Goal: Task Accomplishment & Management: Complete application form

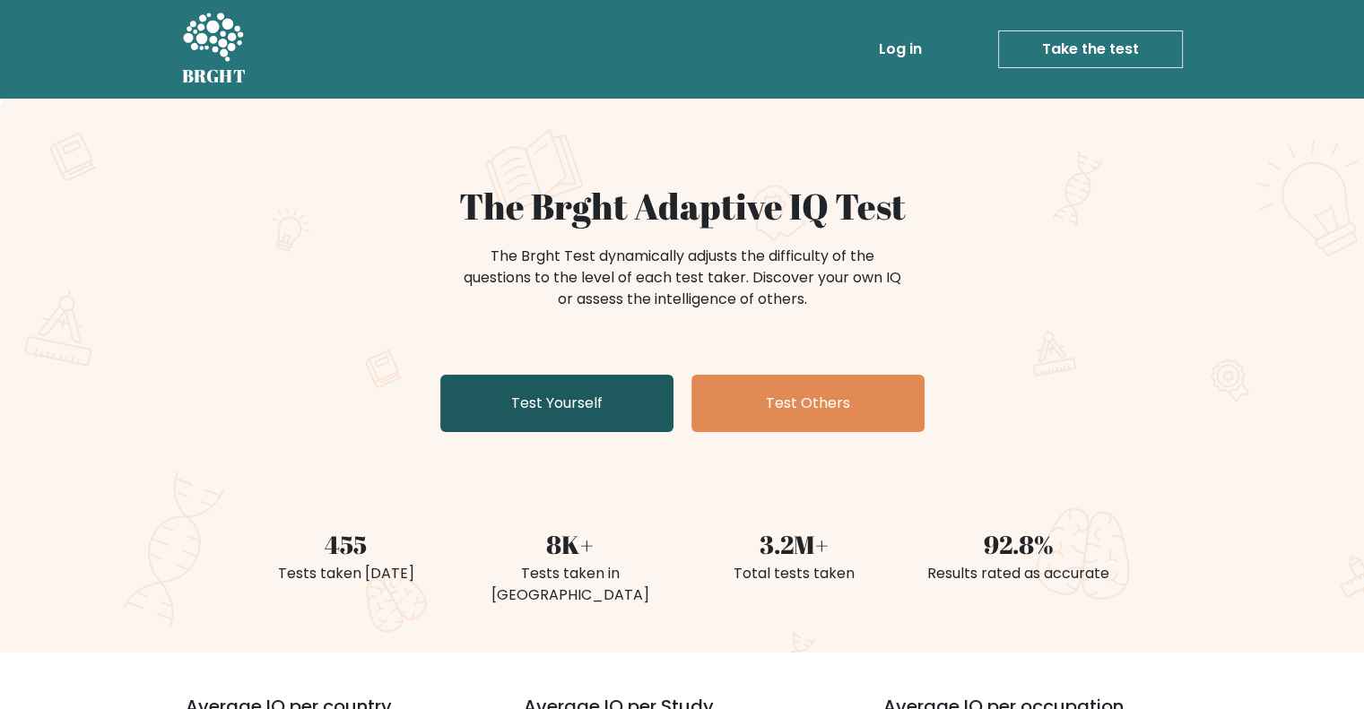
click at [534, 396] on link "Test Yourself" at bounding box center [556, 403] width 233 height 57
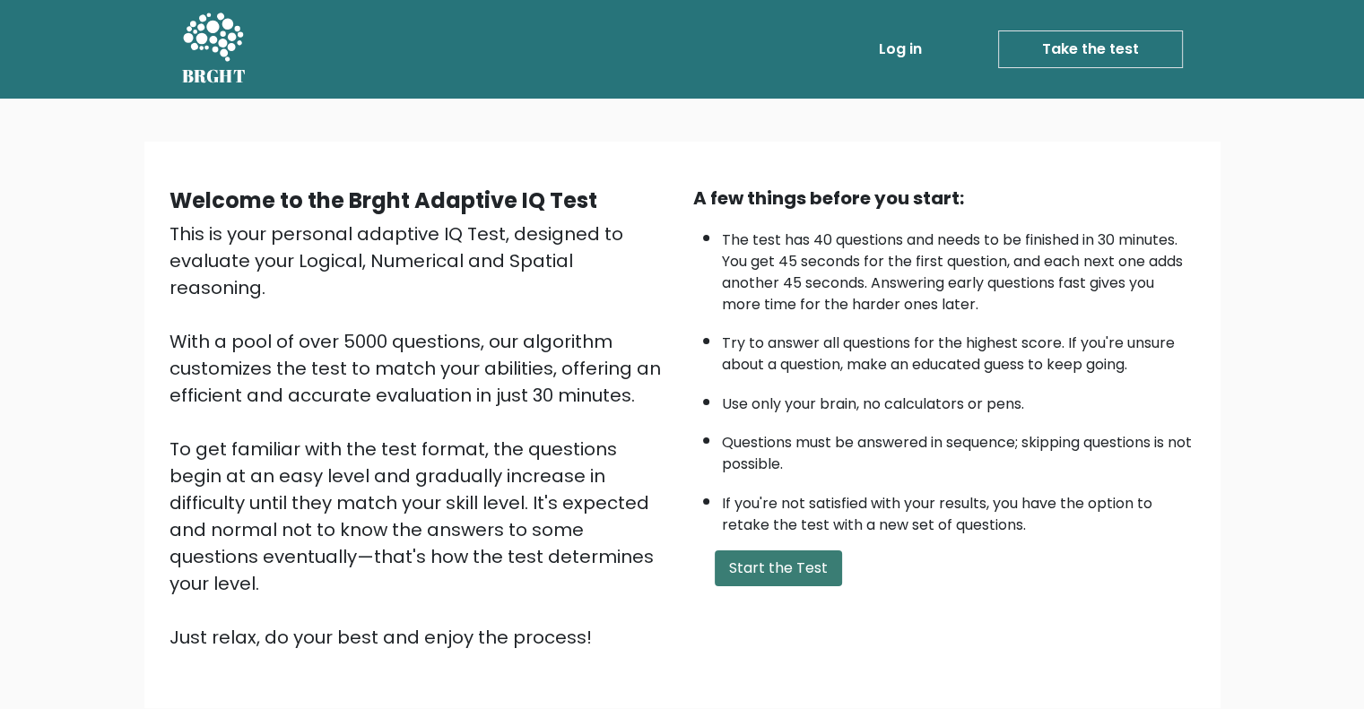
click at [767, 576] on button "Start the Test" at bounding box center [778, 568] width 127 height 36
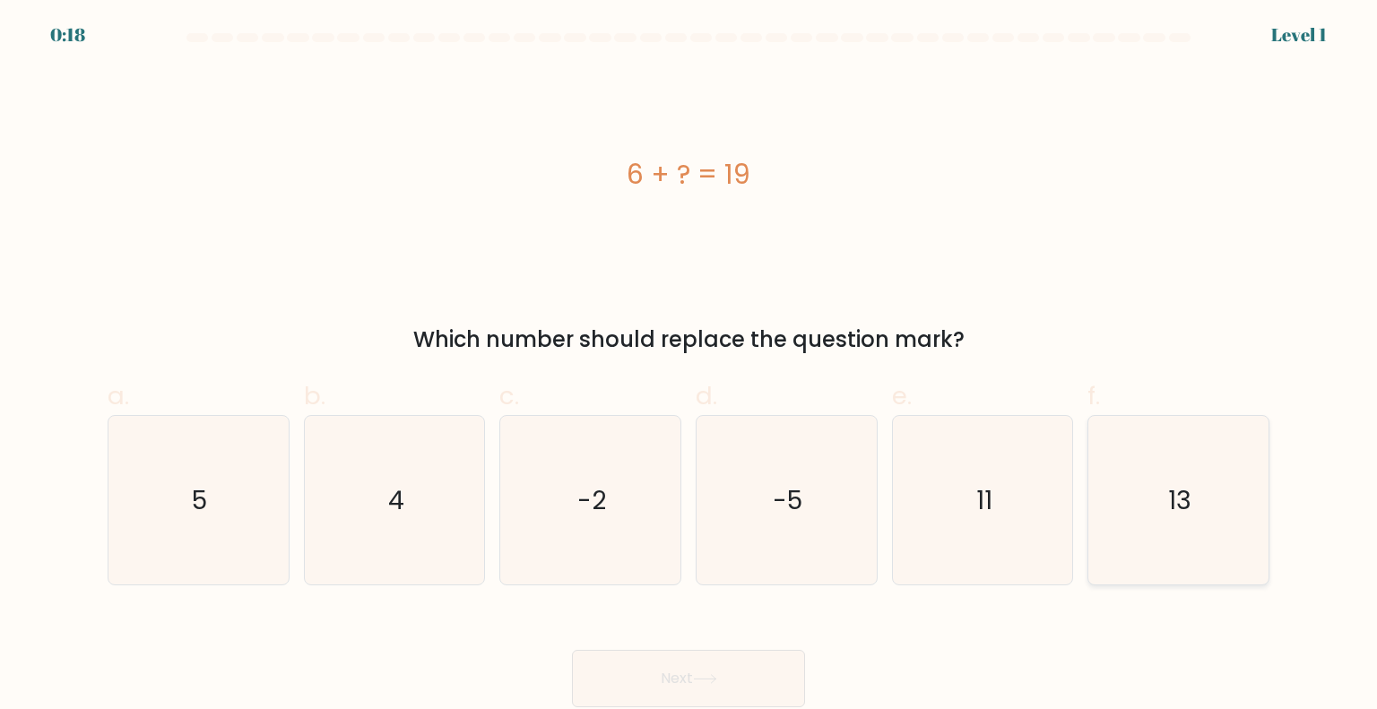
click at [1182, 512] on text "13" at bounding box center [1179, 499] width 23 height 36
click at [689, 367] on input "f. 13" at bounding box center [689, 361] width 1 height 12
radio input "true"
click at [754, 680] on button "Next" at bounding box center [688, 678] width 233 height 57
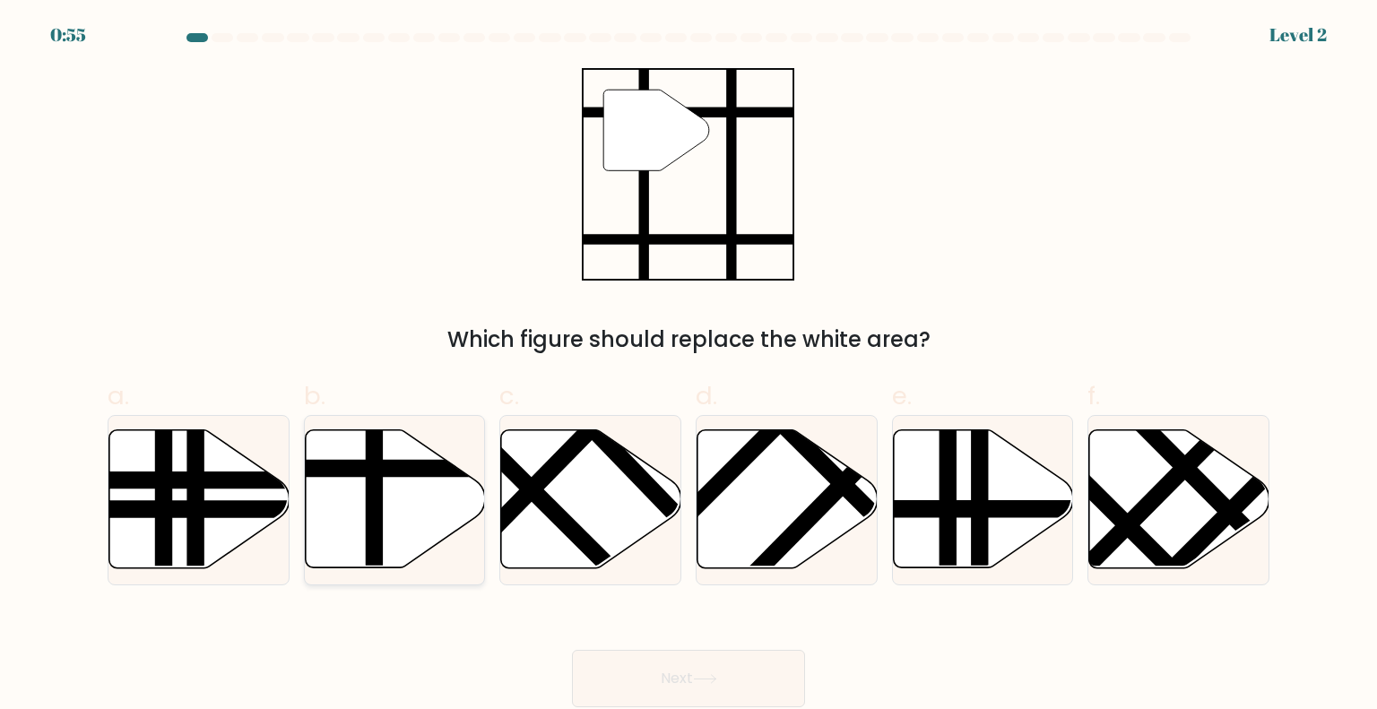
click at [393, 487] on icon at bounding box center [395, 499] width 180 height 138
click at [689, 367] on input "b." at bounding box center [689, 361] width 1 height 12
radio input "true"
click at [621, 680] on button "Next" at bounding box center [688, 678] width 233 height 57
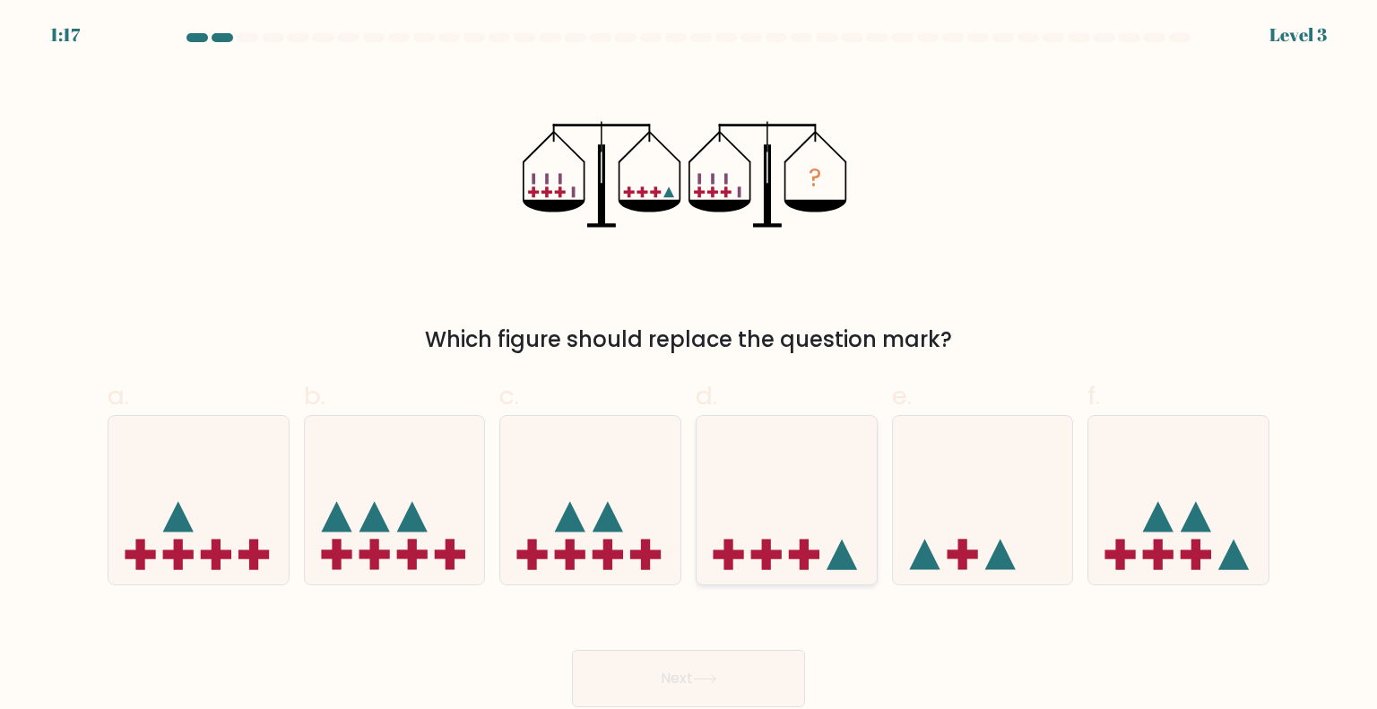
click at [775, 530] on icon at bounding box center [787, 500] width 180 height 149
click at [689, 367] on input "d." at bounding box center [689, 361] width 1 height 12
radio input "true"
click at [656, 674] on button "Next" at bounding box center [688, 678] width 233 height 57
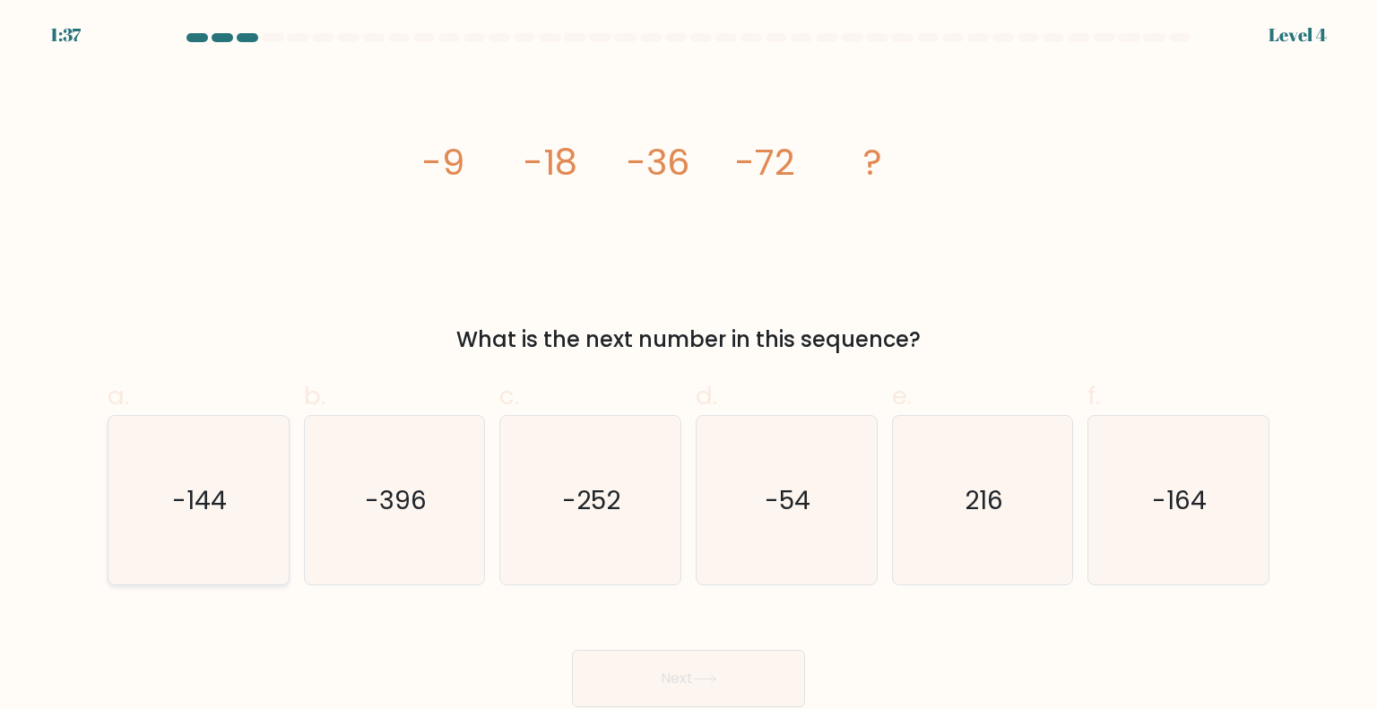
click at [146, 475] on icon "-144" at bounding box center [198, 500] width 169 height 169
click at [689, 367] on input "a. -144" at bounding box center [689, 361] width 1 height 12
radio input "true"
click at [727, 689] on button "Next" at bounding box center [688, 678] width 233 height 57
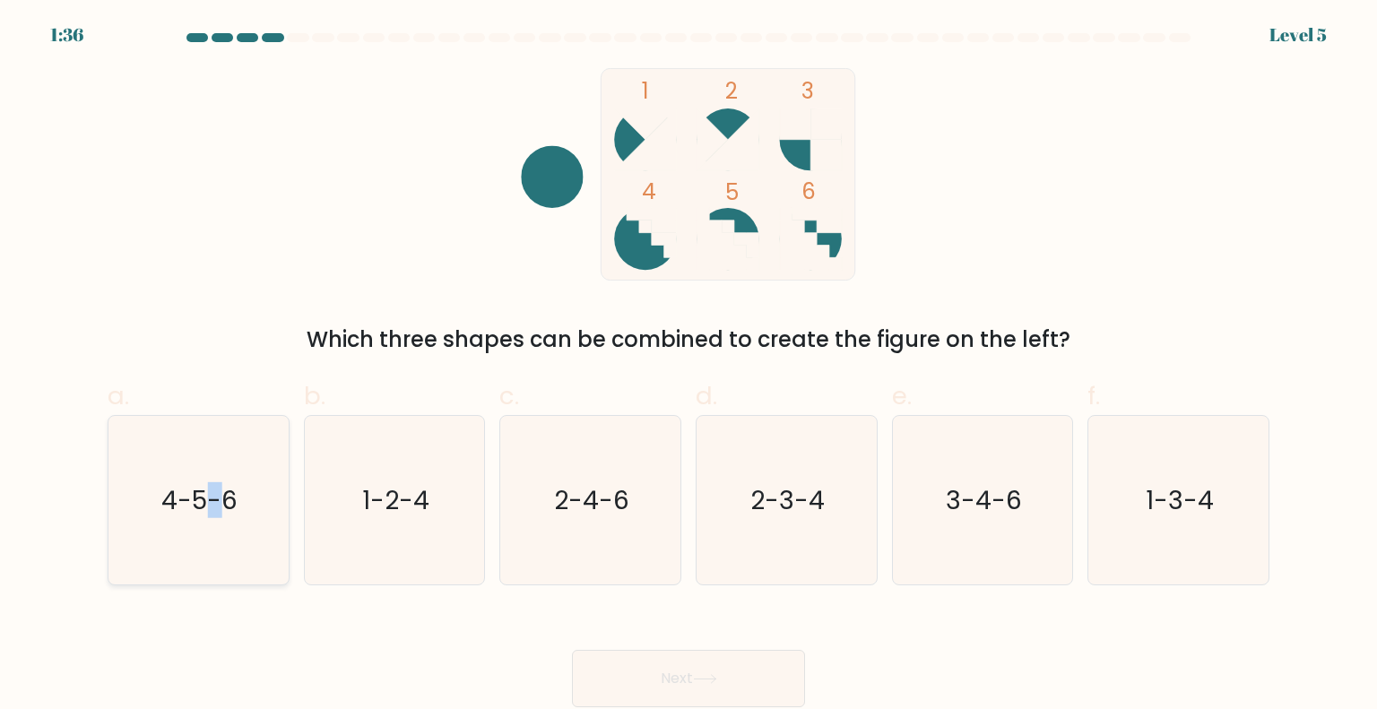
click at [215, 492] on text "4-5-6" at bounding box center [200, 499] width 76 height 36
click at [249, 505] on icon "4-5-6" at bounding box center [198, 500] width 169 height 169
click at [689, 367] on input "a. 4-5-6" at bounding box center [689, 361] width 1 height 12
radio input "true"
click at [638, 668] on button "Next" at bounding box center [688, 678] width 233 height 57
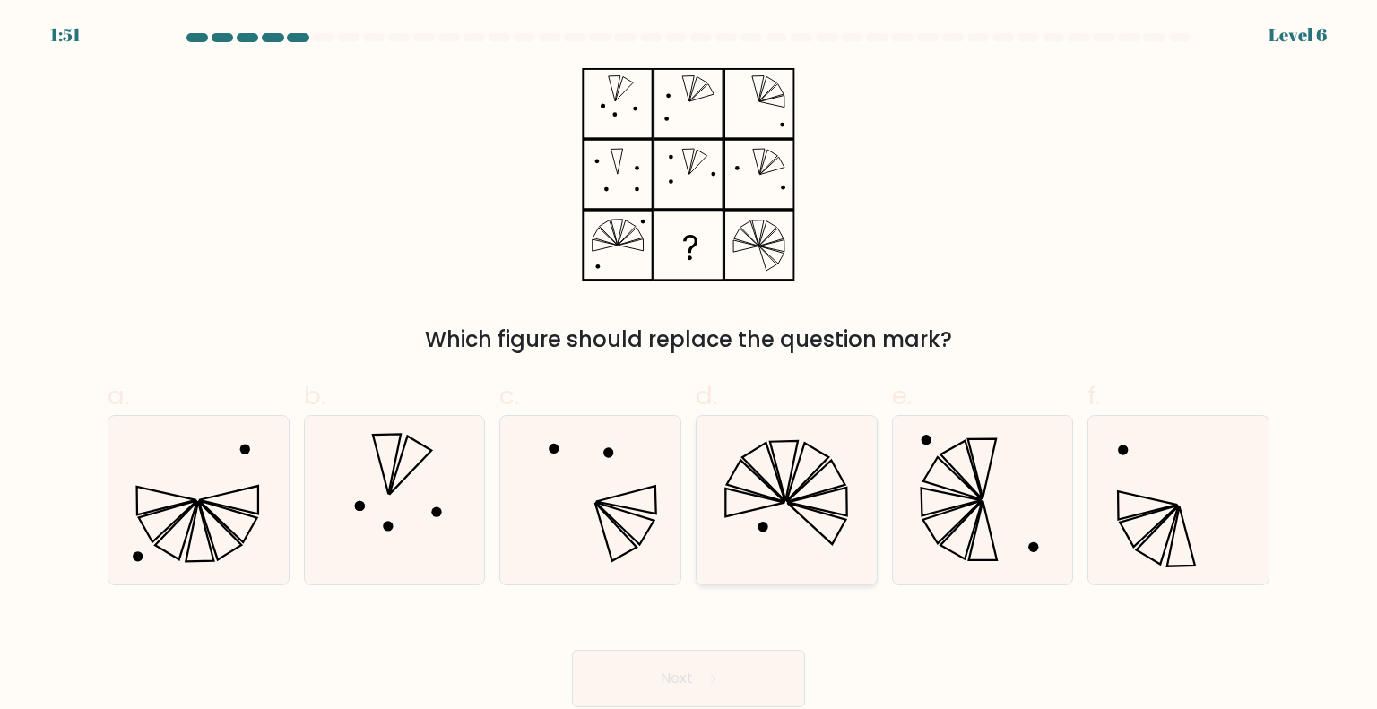
click at [778, 495] on icon at bounding box center [763, 472] width 43 height 58
click at [689, 367] on input "d." at bounding box center [689, 361] width 1 height 12
radio input "true"
click at [715, 693] on button "Next" at bounding box center [688, 678] width 233 height 57
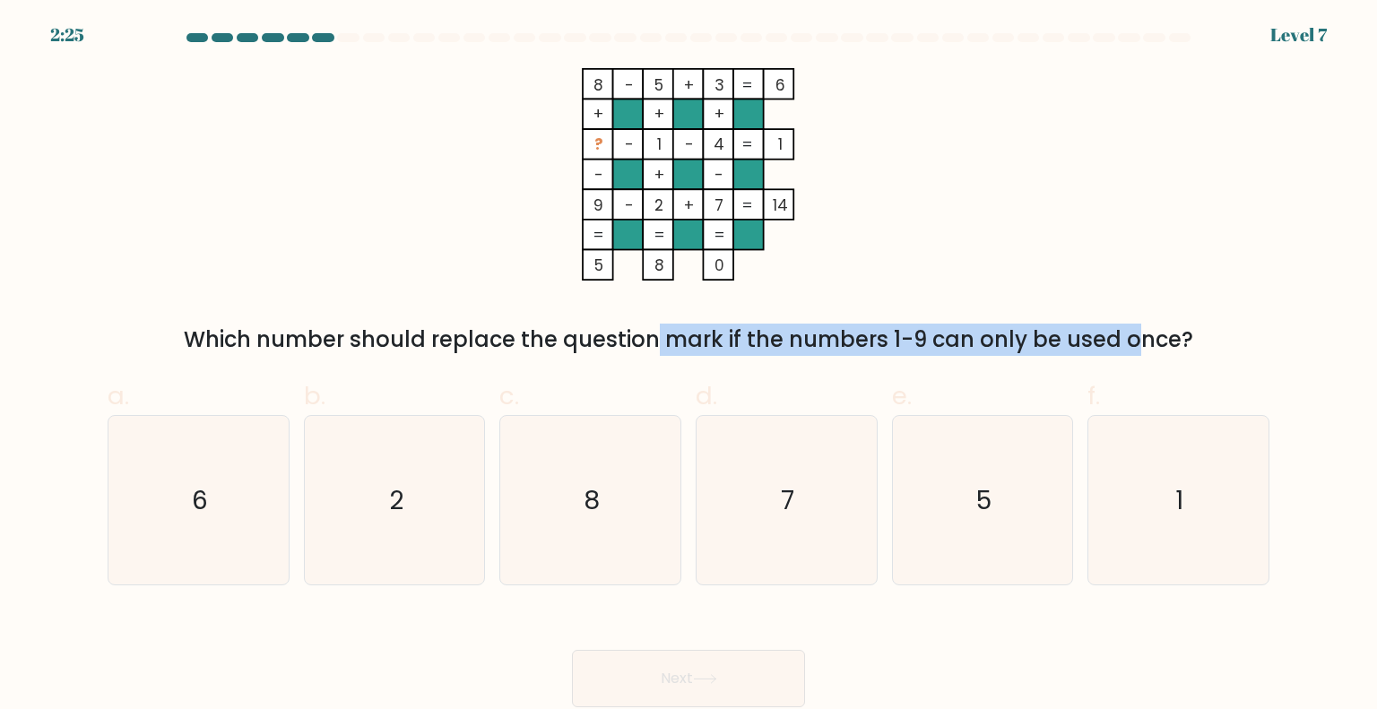
drag, startPoint x: 499, startPoint y: 343, endPoint x: 983, endPoint y: 329, distance: 483.4
click at [983, 329] on div "Which number should replace the question mark if the numbers 1-9 can only be us…" at bounding box center [688, 340] width 1140 height 32
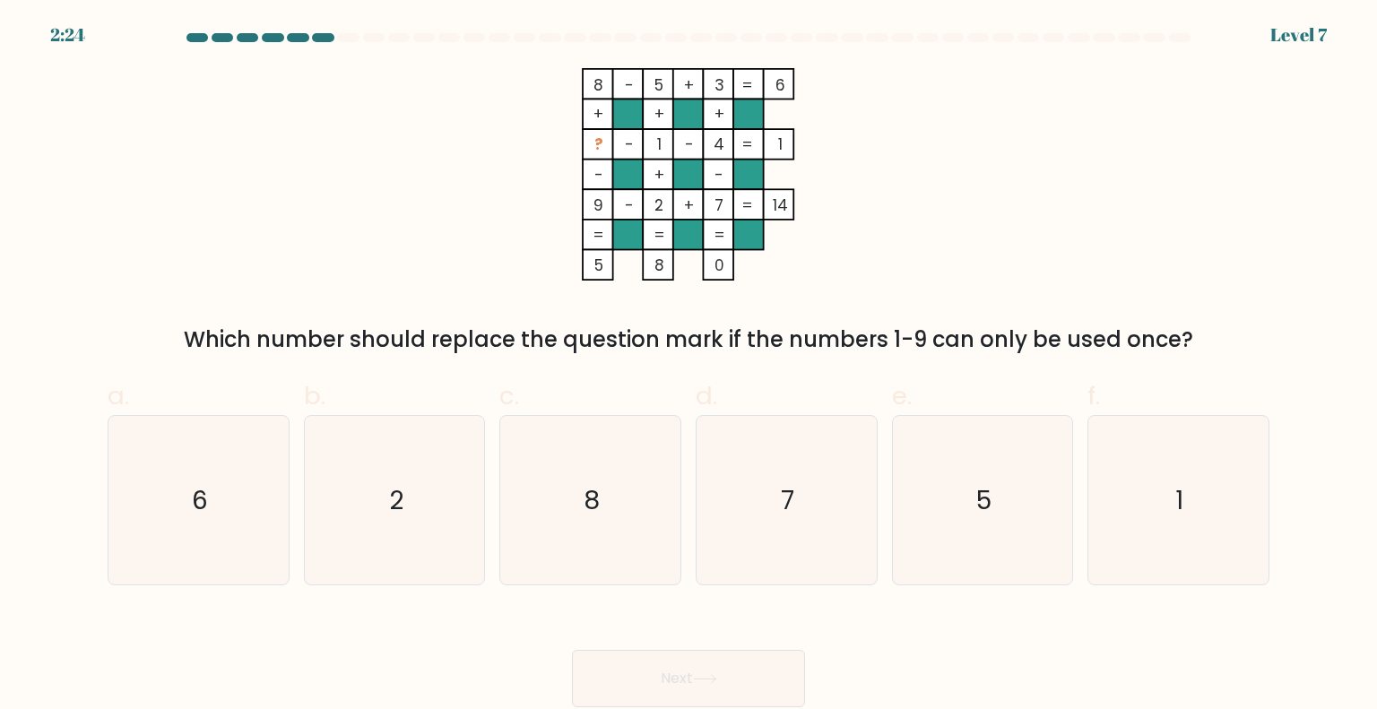
click at [1174, 325] on div "Which number should replace the question mark if the numbers 1-9 can only be us…" at bounding box center [688, 340] width 1140 height 32
click at [143, 531] on icon "6" at bounding box center [198, 500] width 169 height 169
click at [689, 367] on input "a. 6" at bounding box center [689, 361] width 1 height 12
radio input "true"
click at [732, 687] on button "Next" at bounding box center [688, 678] width 233 height 57
